Goal: Task Accomplishment & Management: Manage account settings

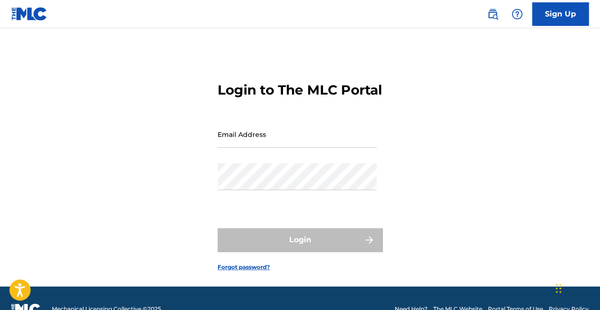
click at [236, 148] on input "Email Address" at bounding box center [296, 134] width 159 height 27
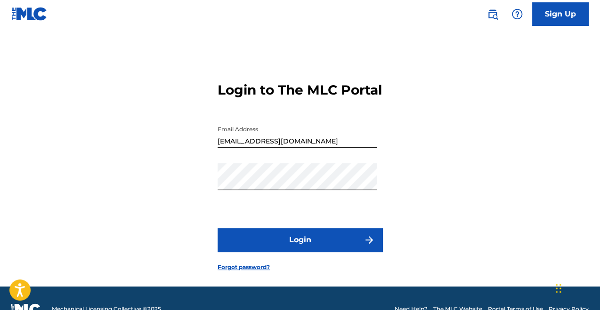
click at [45, 109] on div "Login to The MLC Portal Email Address [EMAIL_ADDRESS][DOMAIN_NAME] Password Log…" at bounding box center [300, 169] width 600 height 235
click at [109, 177] on div "Login to The MLC Portal Email Address [EMAIL_ADDRESS][DOMAIN_NAME] Password Log…" at bounding box center [300, 169] width 600 height 235
click at [283, 252] on button "Login" at bounding box center [299, 240] width 165 height 24
click at [334, 252] on button "Login" at bounding box center [299, 240] width 165 height 24
click at [328, 148] on input "[EMAIL_ADDRESS][DOMAIN_NAME]" at bounding box center [296, 134] width 159 height 27
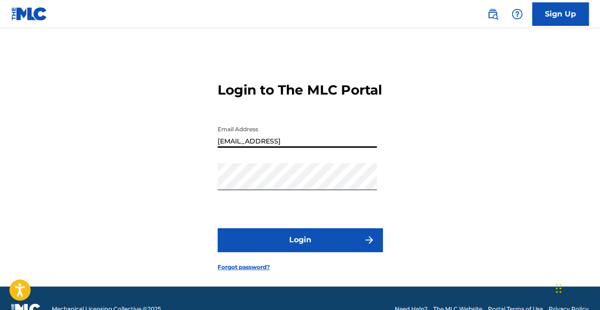
type input "[EMAIL_ADDRESS][DOMAIN_NAME]"
click at [76, 204] on div "Login to The MLC Portal Email Address [EMAIL_ADDRESS][DOMAIN_NAME] Password Log…" at bounding box center [300, 169] width 600 height 235
click at [278, 252] on button "Login" at bounding box center [299, 240] width 165 height 24
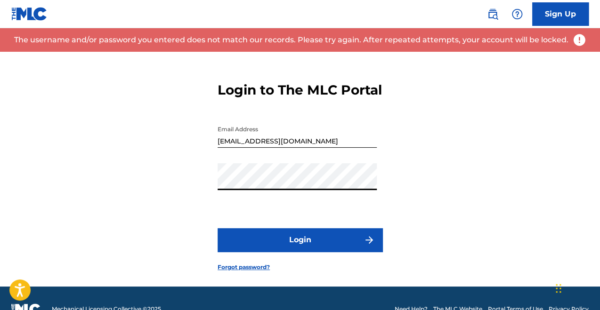
click at [67, 191] on div "Login to The MLC Portal Email Address [EMAIL_ADDRESS][DOMAIN_NAME] Password Log…" at bounding box center [300, 169] width 600 height 235
